Goal: Information Seeking & Learning: Learn about a topic

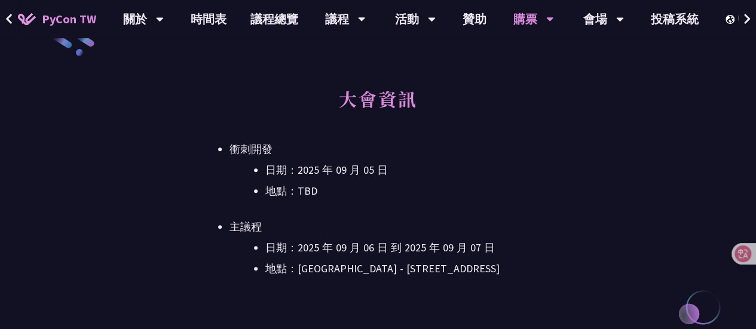
scroll to position [457, 0]
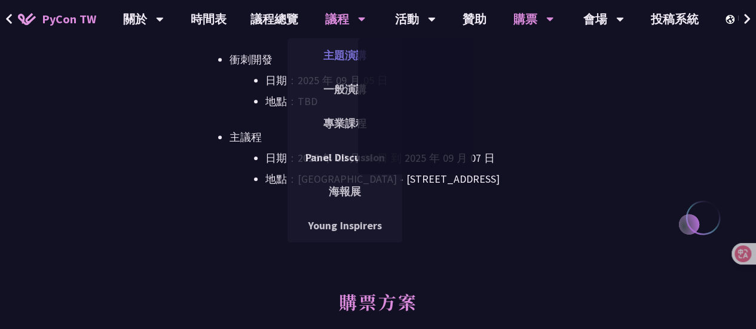
click at [343, 48] on link "主題演講" at bounding box center [344, 55] width 115 height 28
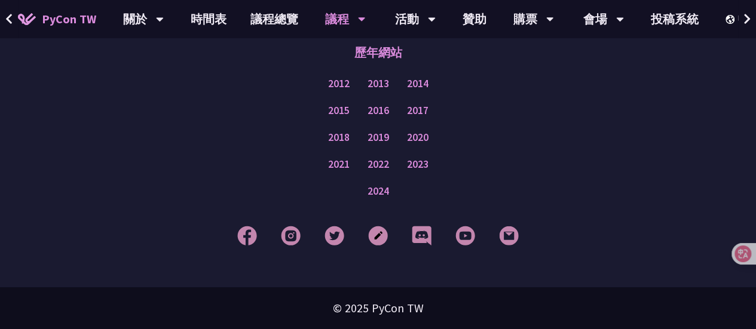
scroll to position [2089, 0]
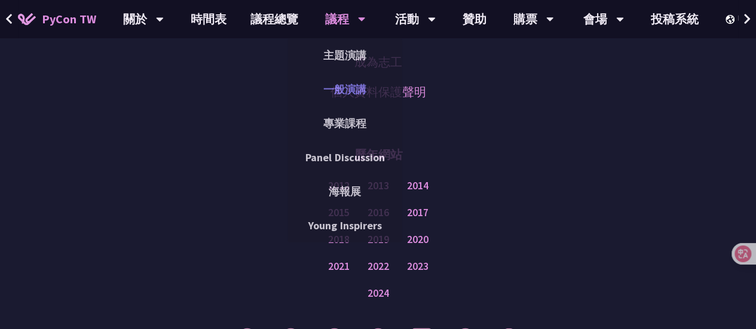
click at [346, 94] on link "一般演講" at bounding box center [344, 89] width 115 height 28
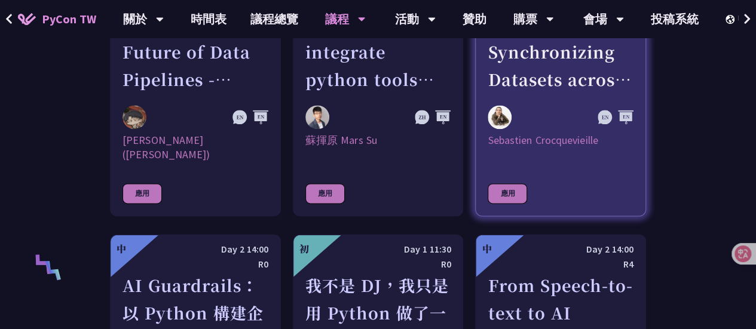
scroll to position [657, 0]
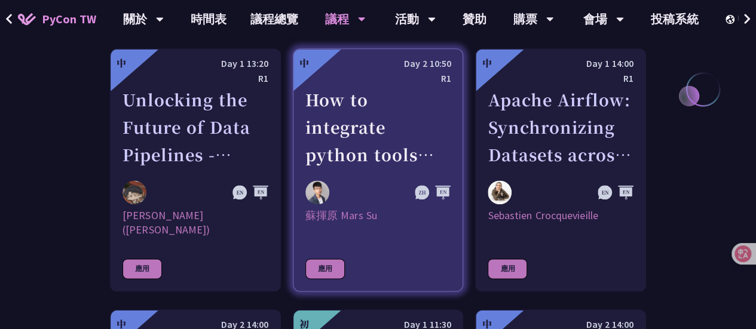
click at [376, 149] on div "How to integrate python tools with Apache Iceberg to build ETLT pipeline on Shi…" at bounding box center [378, 127] width 146 height 82
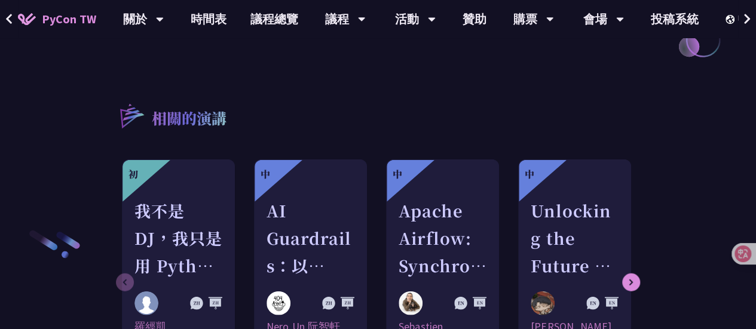
scroll to position [1434, 0]
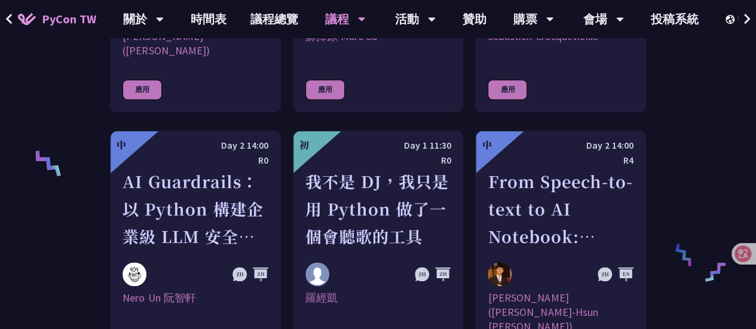
scroll to position [896, 0]
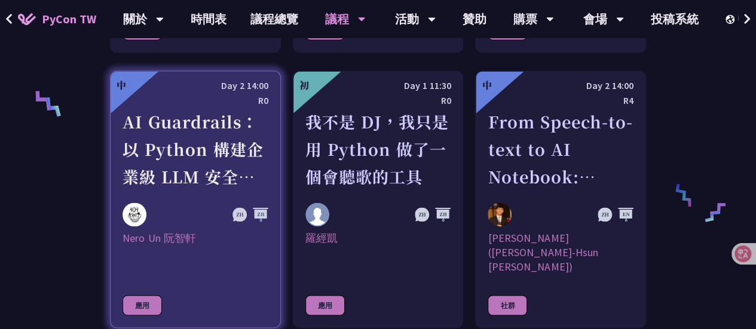
click at [204, 162] on div "AI Guardrails：以 Python 構建企業級 LLM 安全防護策略" at bounding box center [195, 149] width 146 height 82
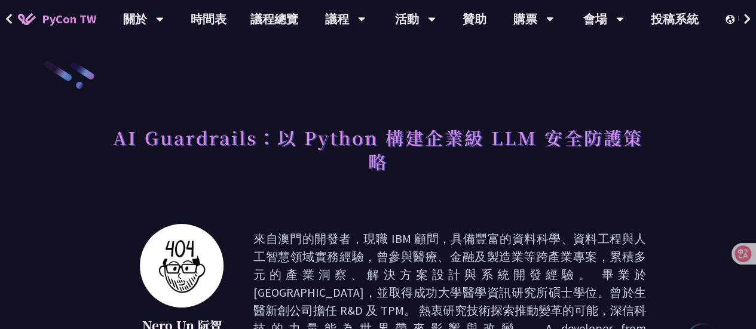
scroll to position [896, 0]
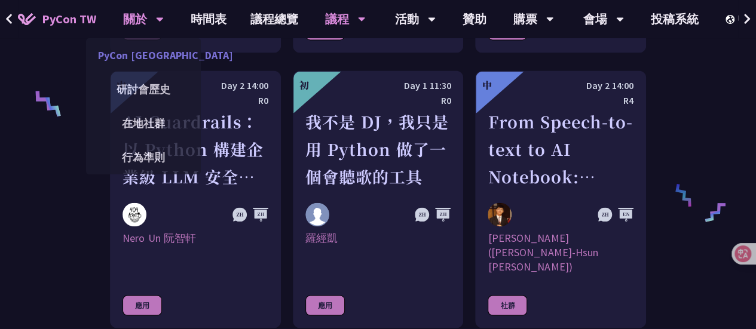
click at [160, 52] on link "PyCon [GEOGRAPHIC_DATA]" at bounding box center [143, 55] width 115 height 28
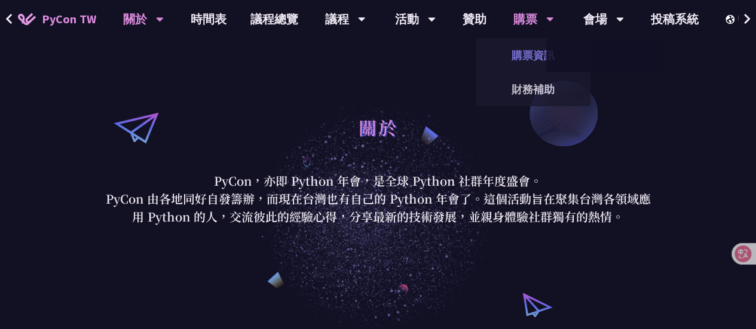
click at [530, 57] on link "購票資訊" at bounding box center [533, 55] width 115 height 28
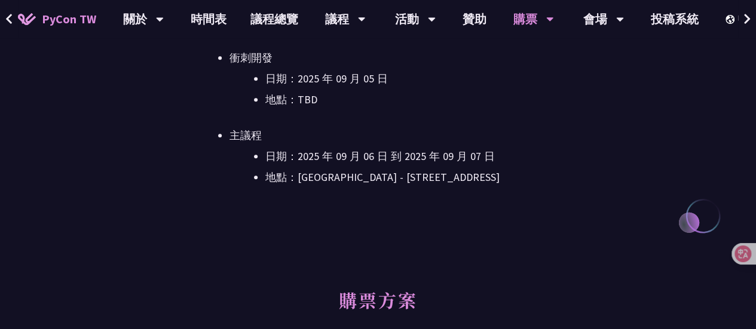
scroll to position [478, 0]
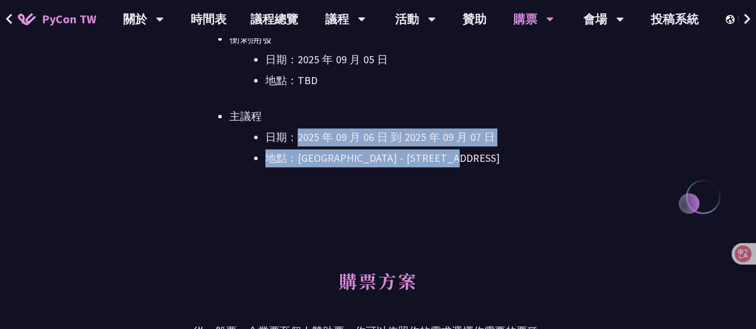
drag, startPoint x: 299, startPoint y: 137, endPoint x: 526, endPoint y: 153, distance: 227.6
click at [526, 153] on ul "日期：[DATE] 到 [DATE] 地點：[GEOGRAPHIC_DATA] - ​[STREET_ADDRESS]" at bounding box center [395, 147] width 333 height 39
click at [526, 153] on li "地點：[GEOGRAPHIC_DATA] - ​[STREET_ADDRESS]" at bounding box center [413, 158] width 297 height 18
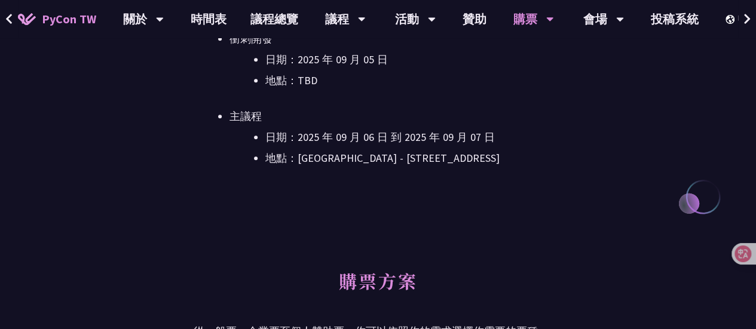
click at [452, 186] on div "大會資訊 衝刺開發 日期：[DATE] 地點：TBD 主議程 日期：[DATE] 到 [DATE] 地點：[GEOGRAPHIC_DATA] - ​[STRE…" at bounding box center [378, 92] width 369 height 233
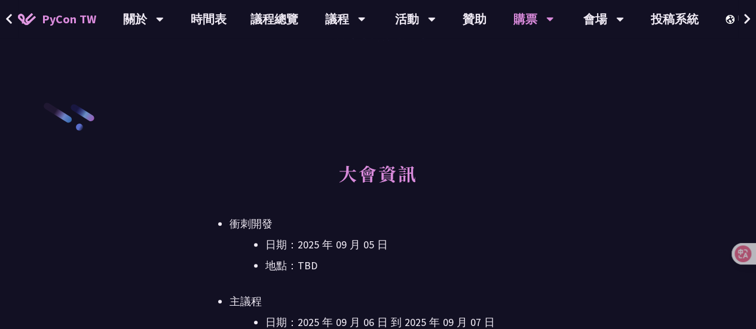
scroll to position [418, 0]
